Goal: Information Seeking & Learning: Learn about a topic

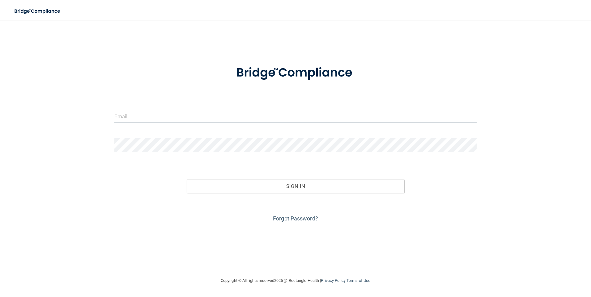
click at [232, 122] on input "email" at bounding box center [295, 116] width 363 height 14
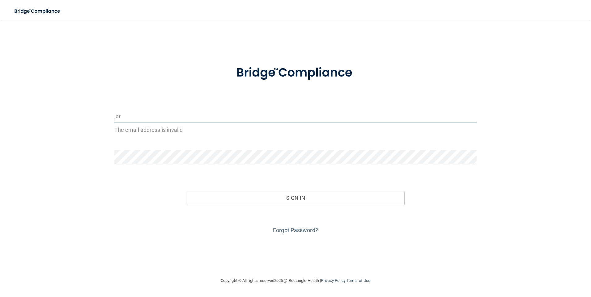
type input "[EMAIL_ADDRESS][DOMAIN_NAME]"
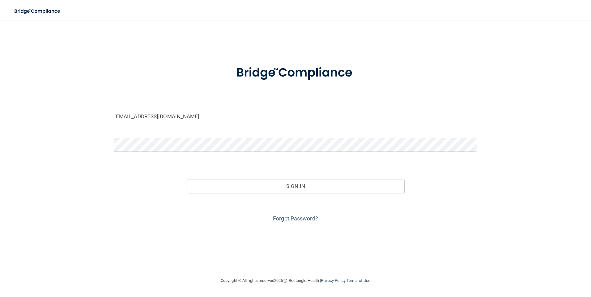
click at [187, 180] on button "Sign In" at bounding box center [296, 187] width 218 height 14
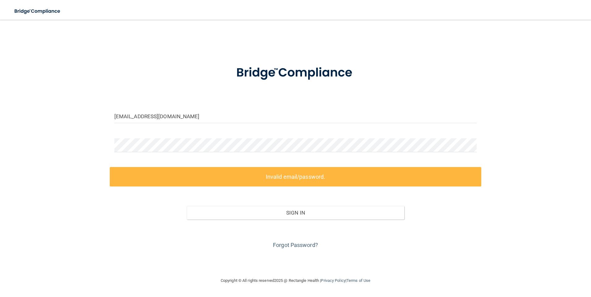
drag, startPoint x: 207, startPoint y: 133, endPoint x: 48, endPoint y: 121, distance: 160.0
click at [48, 121] on div "[EMAIL_ADDRESS][DOMAIN_NAME] Invalid email/password. You don't have permission …" at bounding box center [295, 148] width 566 height 245
click at [44, 126] on div "[EMAIL_ADDRESS][DOMAIN_NAME] Invalid email/password. You don't have permission …" at bounding box center [295, 148] width 566 height 245
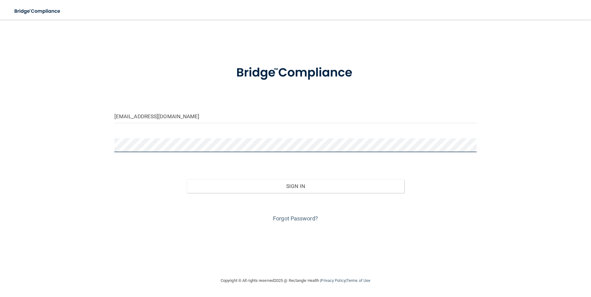
click at [187, 180] on button "Sign In" at bounding box center [296, 187] width 218 height 14
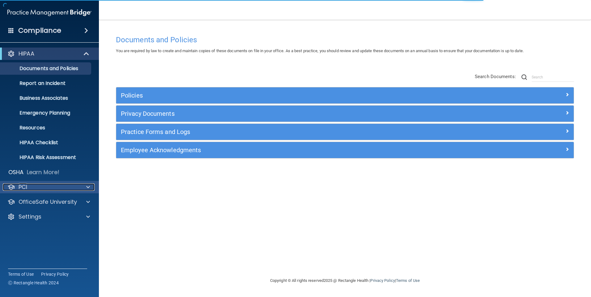
click at [54, 184] on div "PCI" at bounding box center [41, 187] width 77 height 7
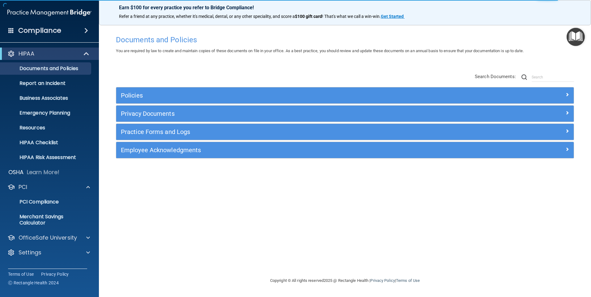
click at [64, 245] on div "HIPAA Documents and Policies Report an Incident Business Associates Emergency P…" at bounding box center [49, 154] width 99 height 219
click at [66, 240] on p "OfficeSafe University" at bounding box center [48, 237] width 58 height 7
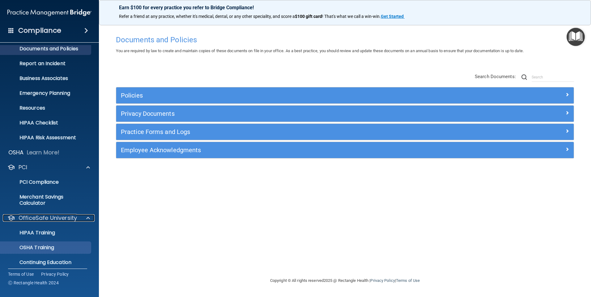
scroll to position [40, 0]
